Goal: Register for event/course: Register for event/course

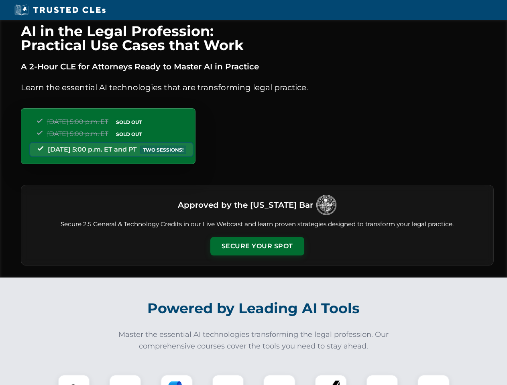
click at [257, 246] on button "Secure Your Spot" at bounding box center [257, 246] width 94 height 18
click at [74, 380] on img at bounding box center [73, 390] width 23 height 23
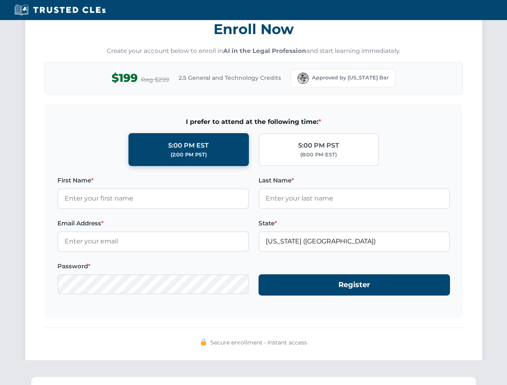
scroll to position [788, 0]
